Goal: Use online tool/utility: Utilize a website feature to perform a specific function

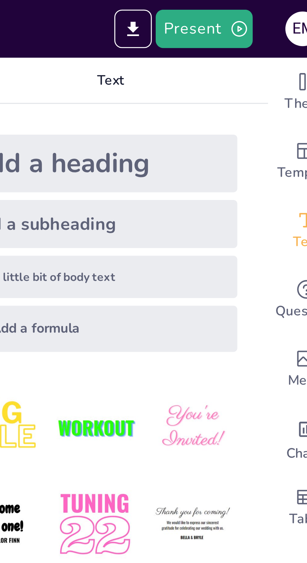
click at [261, 9] on button "Present" at bounding box center [260, 9] width 31 height 13
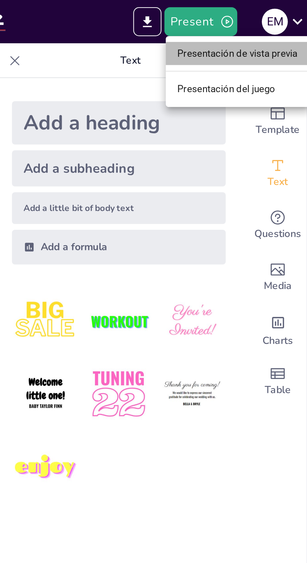
click at [263, 24] on font "Presentación de vista previa" at bounding box center [277, 23] width 52 height 5
